Goal: Information Seeking & Learning: Learn about a topic

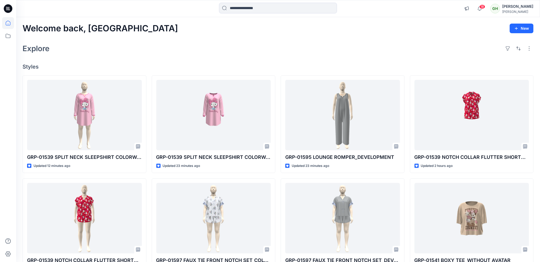
click at [383, 49] on div "Explore" at bounding box center [278, 48] width 511 height 13
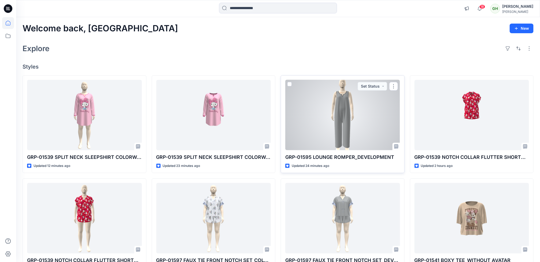
scroll to position [40, 0]
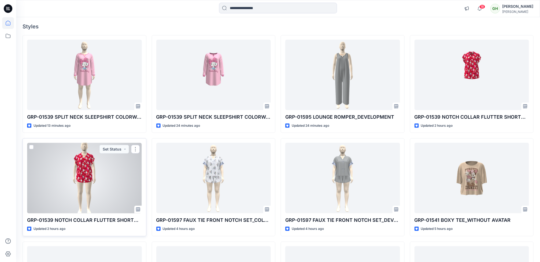
click at [86, 176] on div at bounding box center [84, 178] width 115 height 71
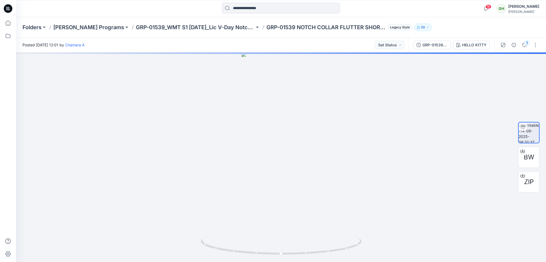
click at [529, 46] on div "1" at bounding box center [520, 45] width 50 height 15
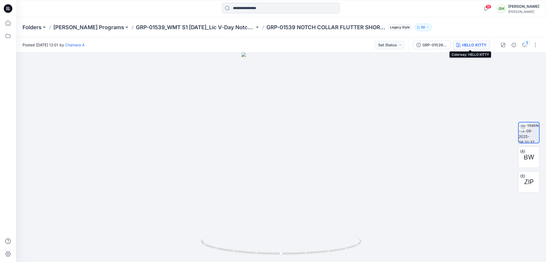
click at [468, 48] on button "HELLO KITTY" at bounding box center [471, 45] width 37 height 9
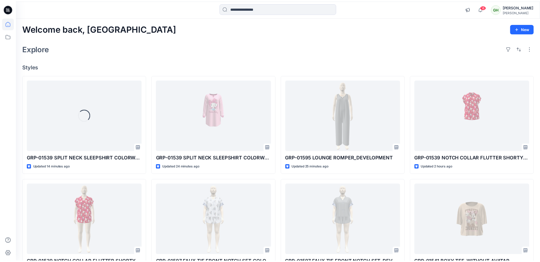
scroll to position [40, 0]
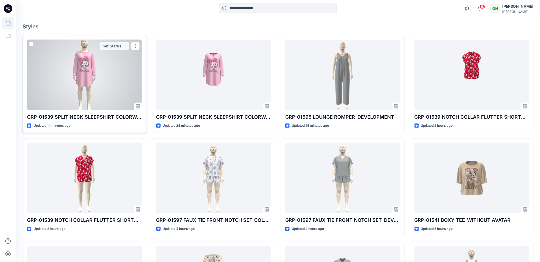
click at [101, 85] on div at bounding box center [84, 75] width 115 height 71
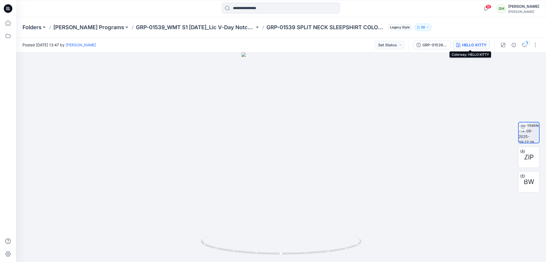
click at [459, 43] on icon "button" at bounding box center [458, 45] width 4 height 4
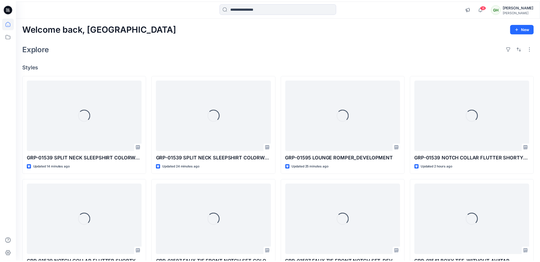
scroll to position [40, 0]
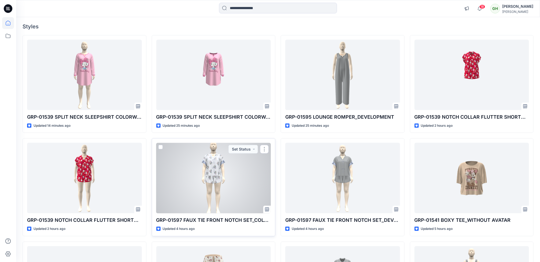
click at [212, 169] on div at bounding box center [213, 178] width 115 height 71
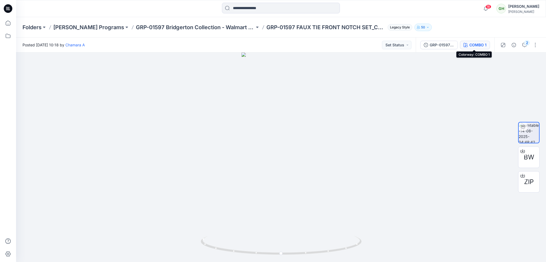
click at [476, 43] on div "COMBO 1" at bounding box center [478, 45] width 17 height 6
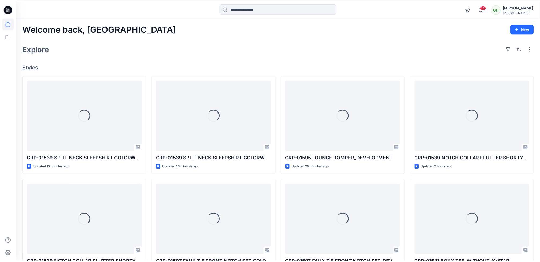
scroll to position [40, 0]
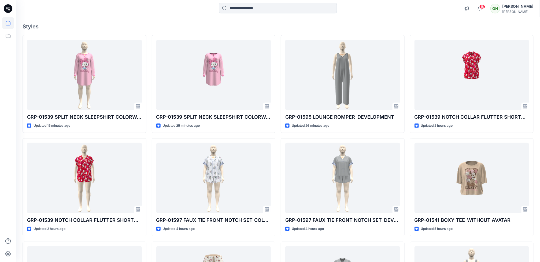
click at [281, 11] on input at bounding box center [278, 8] width 118 height 11
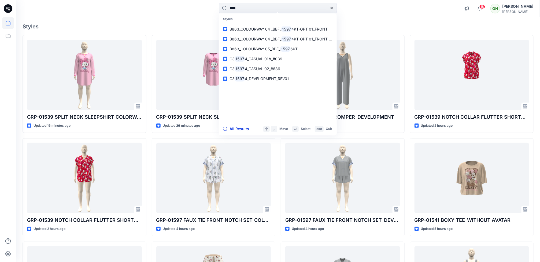
type input "****"
click at [240, 129] on button "All Results" at bounding box center [238, 129] width 30 height 6
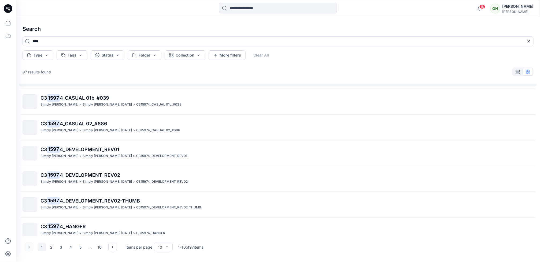
scroll to position [106, 0]
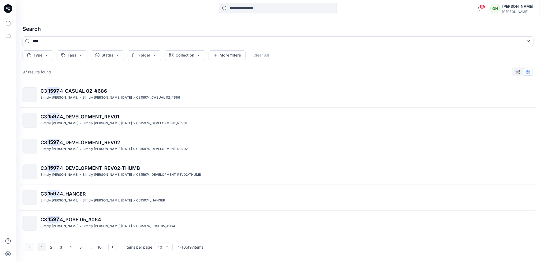
drag, startPoint x: 241, startPoint y: 1, endPoint x: 241, endPoint y: 7, distance: 6.4
click at [241, 5] on div "18 Notifications Tharusha Sandadeepa shared GRP-01541 BOXY TEE_WITHOUT AVATAR i…" at bounding box center [278, 8] width 524 height 17
click at [241, 7] on input at bounding box center [278, 8] width 118 height 11
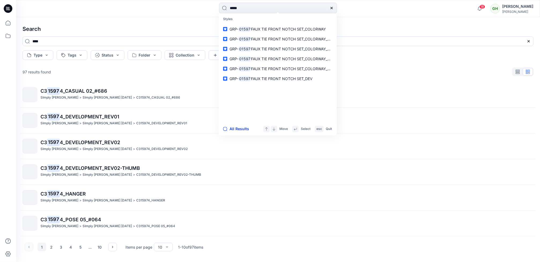
type input "*****"
click at [245, 129] on button "All Results" at bounding box center [238, 129] width 30 height 6
type input "*****"
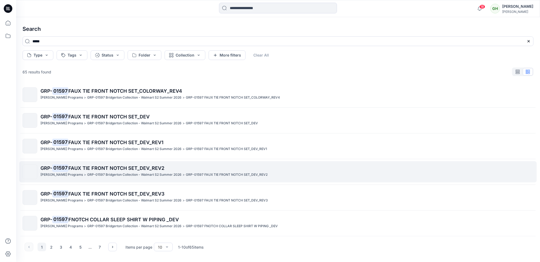
scroll to position [0, 0]
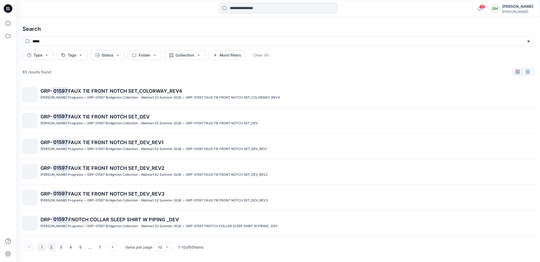
click at [52, 249] on button "2" at bounding box center [51, 247] width 9 height 9
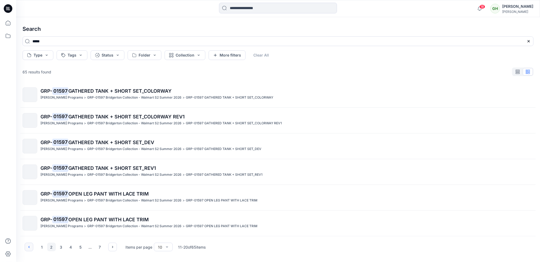
click at [27, 249] on button "button" at bounding box center [29, 247] width 9 height 9
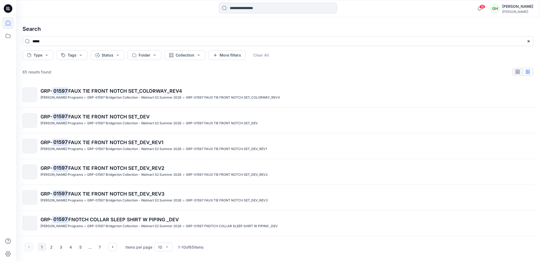
scroll to position [0, 0]
click at [7, 10] on icon at bounding box center [8, 8] width 9 height 9
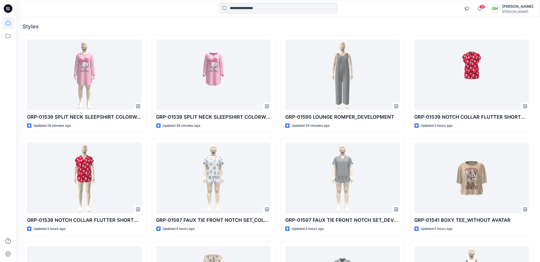
scroll to position [24, 0]
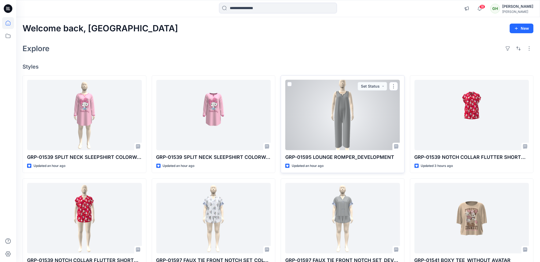
click at [335, 142] on div at bounding box center [342, 115] width 115 height 71
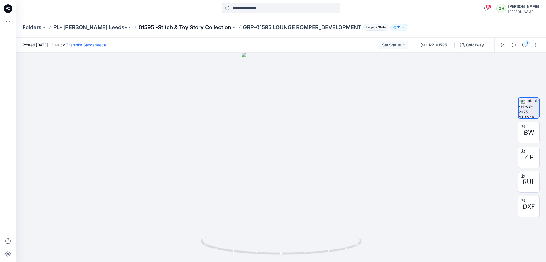
click at [181, 27] on p "01595 -Stitch & Toy Story Collection" at bounding box center [185, 28] width 93 height 8
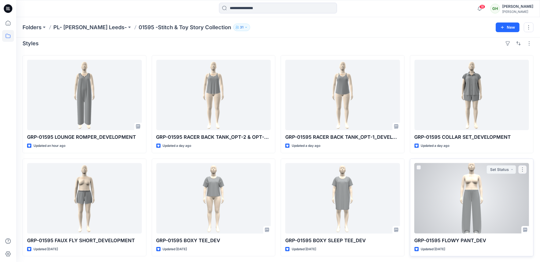
scroll to position [6, 0]
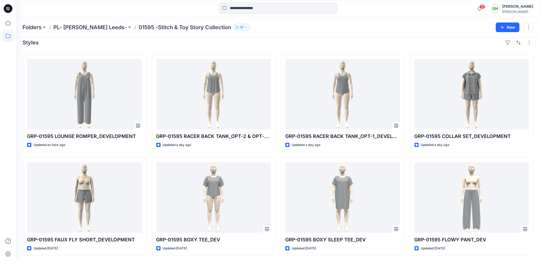
click at [9, 8] on icon at bounding box center [8, 8] width 9 height 9
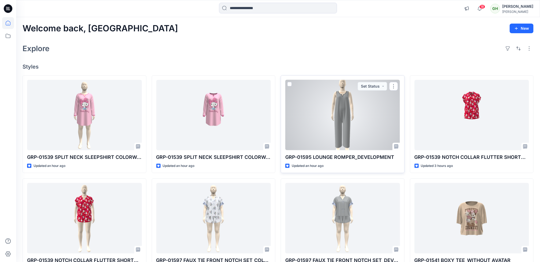
scroll to position [40, 0]
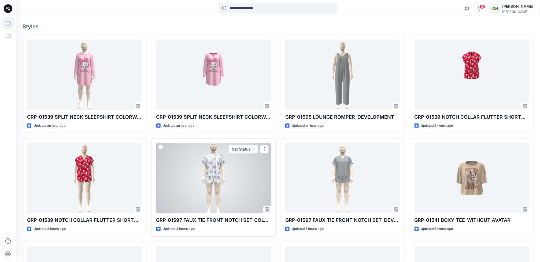
click at [205, 201] on div at bounding box center [213, 178] width 115 height 71
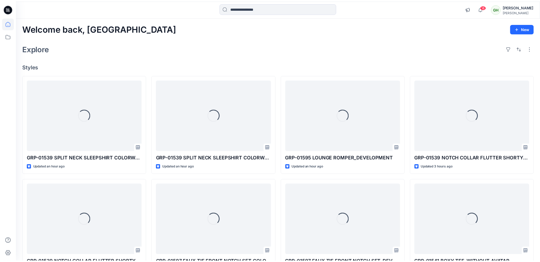
scroll to position [40, 0]
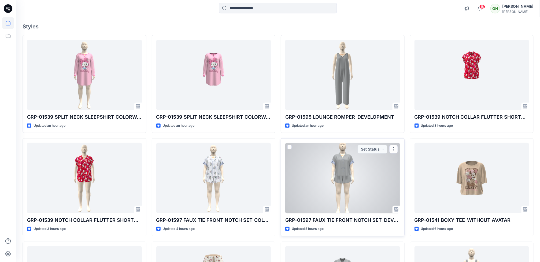
click at [353, 187] on div at bounding box center [342, 178] width 115 height 71
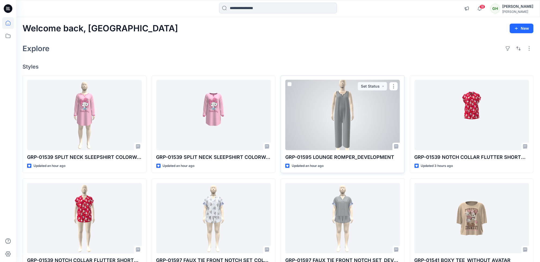
click at [320, 128] on div at bounding box center [342, 115] width 115 height 71
